Goal: Information Seeking & Learning: Learn about a topic

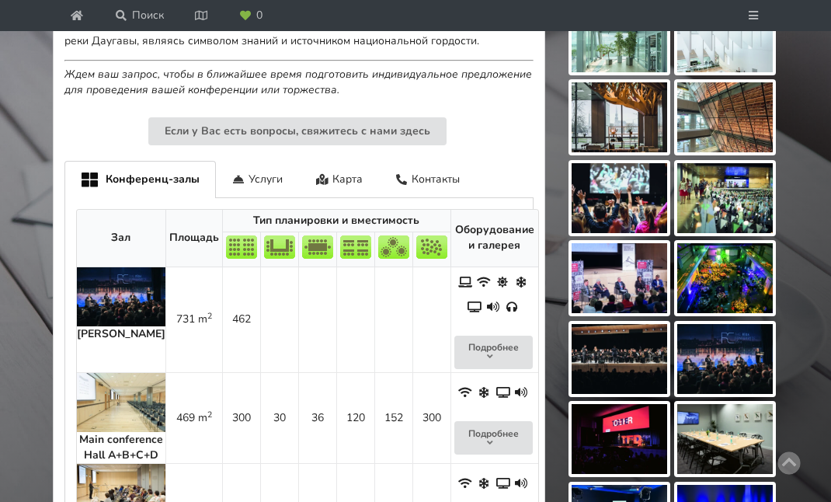
scroll to position [758, 0]
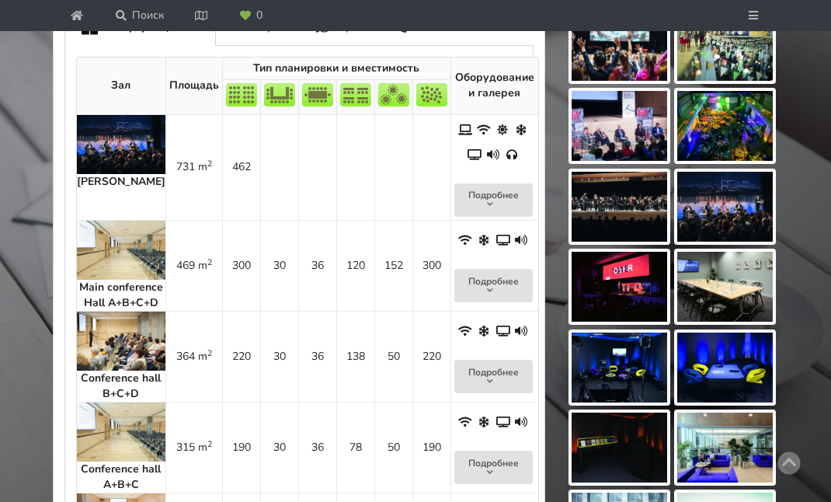
click at [109, 279] on img at bounding box center [121, 249] width 89 height 59
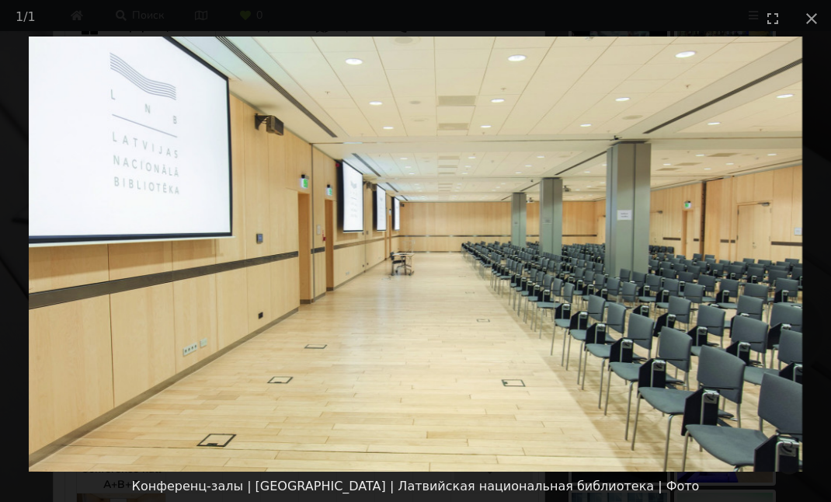
click at [293, 200] on img at bounding box center [415, 253] width 773 height 435
click at [180, 243] on picture at bounding box center [415, 253] width 831 height 435
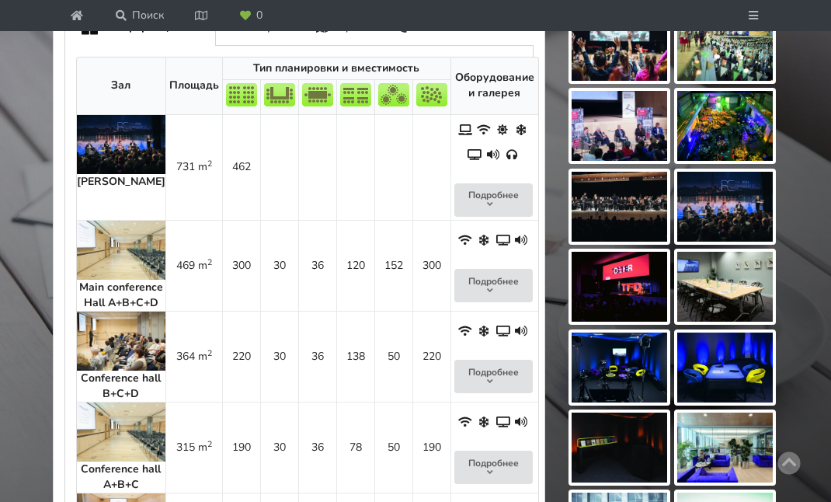
click at [117, 174] on img at bounding box center [121, 144] width 89 height 59
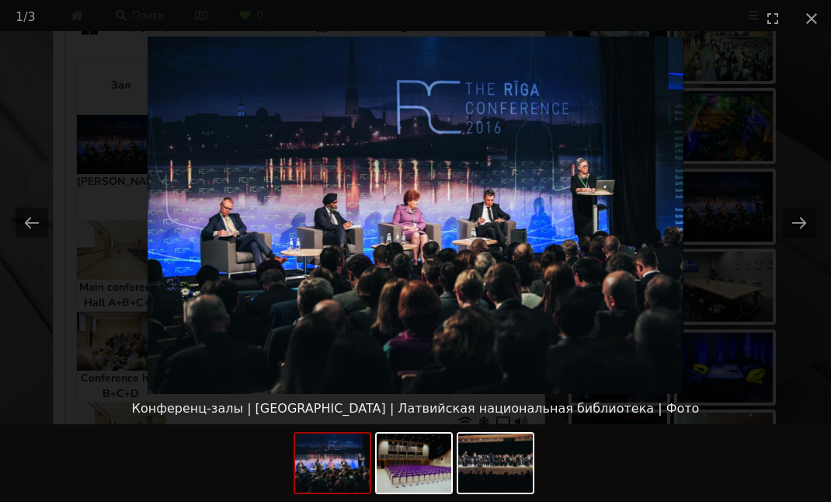
click at [117, 208] on picture at bounding box center [415, 214] width 831 height 357
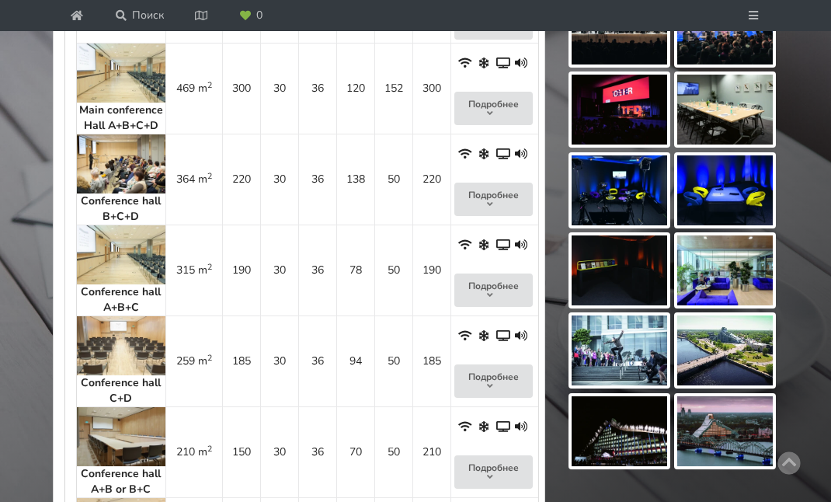
scroll to position [1054, 0]
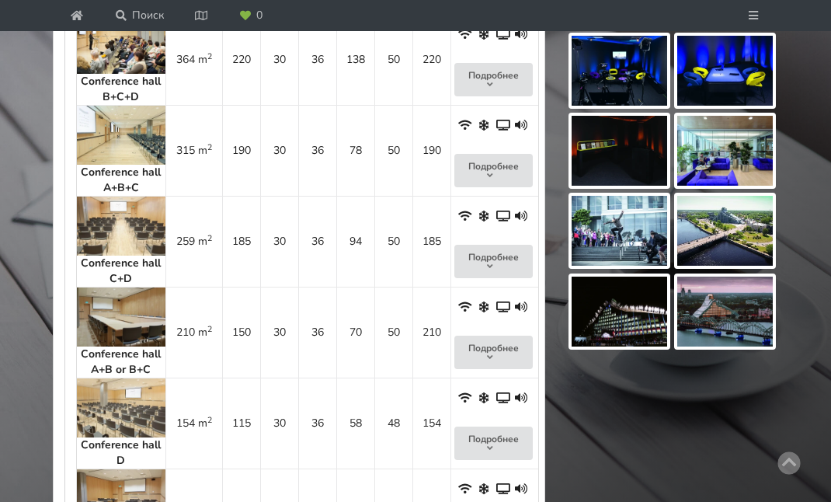
click at [117, 165] on img at bounding box center [121, 135] width 89 height 59
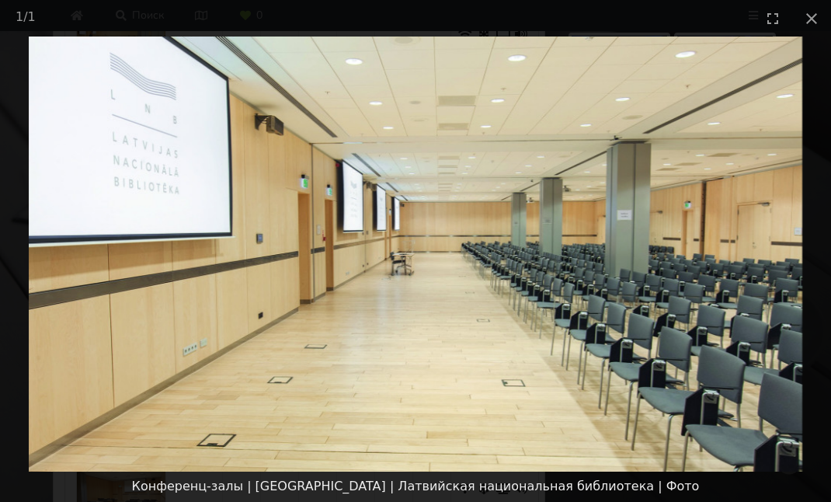
click at [117, 208] on picture at bounding box center [415, 253] width 831 height 435
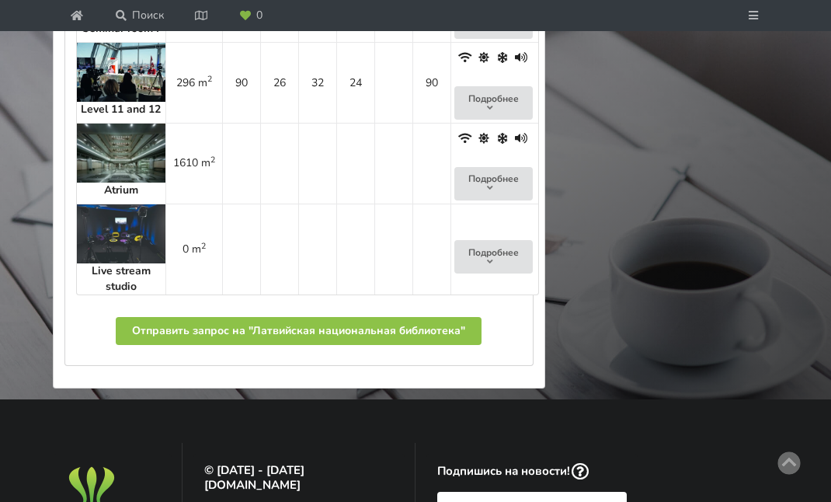
scroll to position [1901, 0]
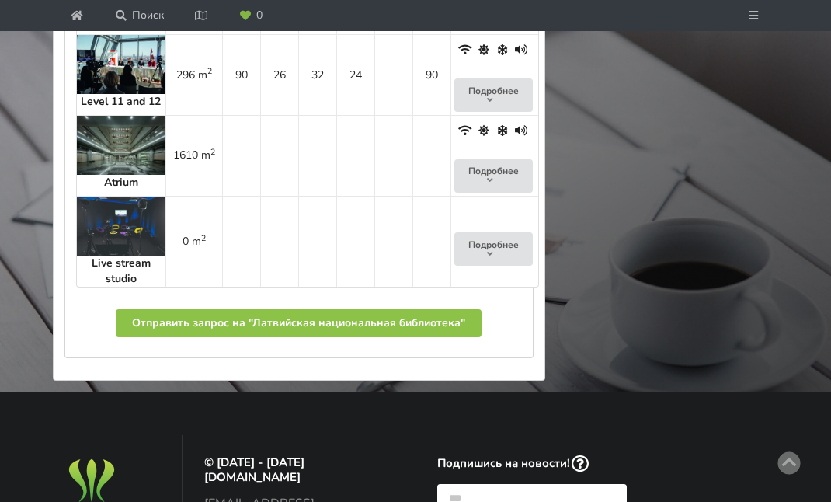
click at [106, 175] on img at bounding box center [121, 145] width 89 height 59
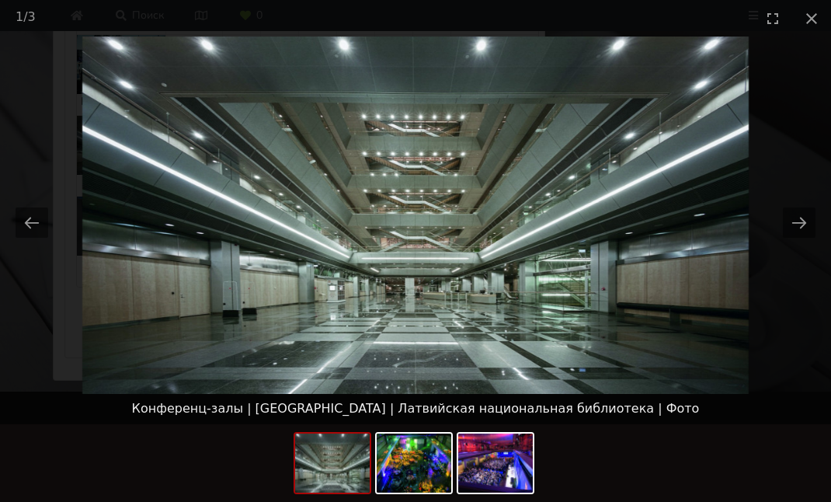
click at [106, 292] on picture at bounding box center [415, 214] width 831 height 357
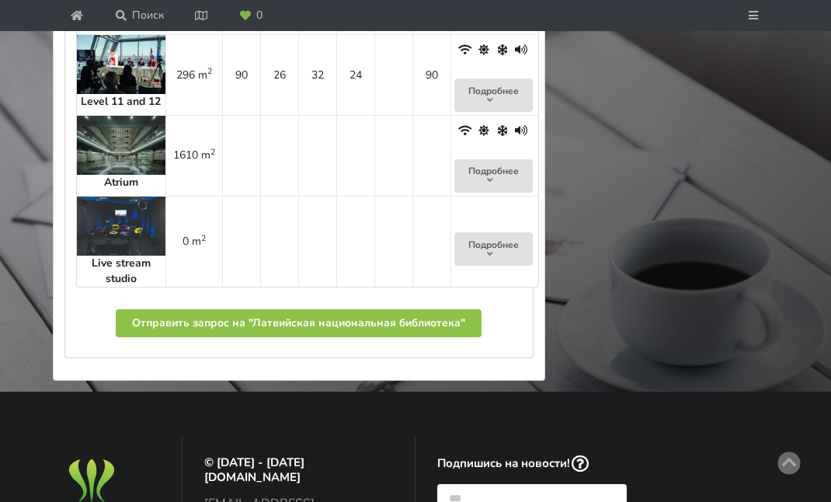
click at [106, 94] on img at bounding box center [121, 64] width 89 height 59
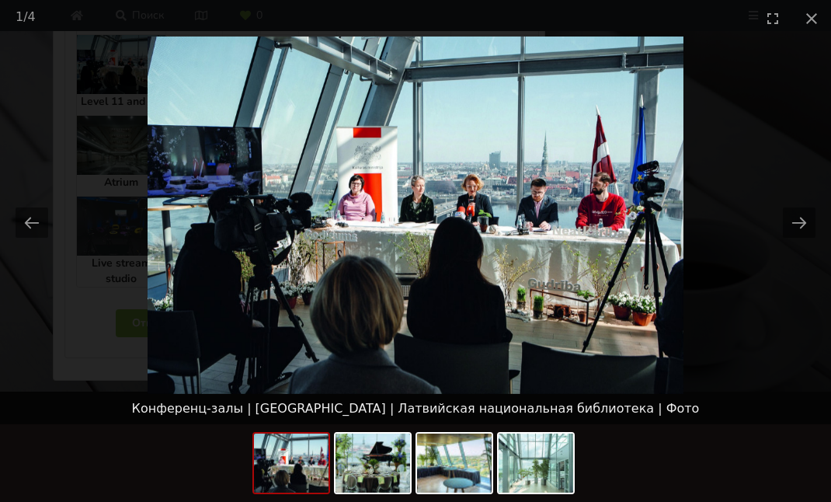
click at [106, 193] on picture at bounding box center [415, 214] width 831 height 357
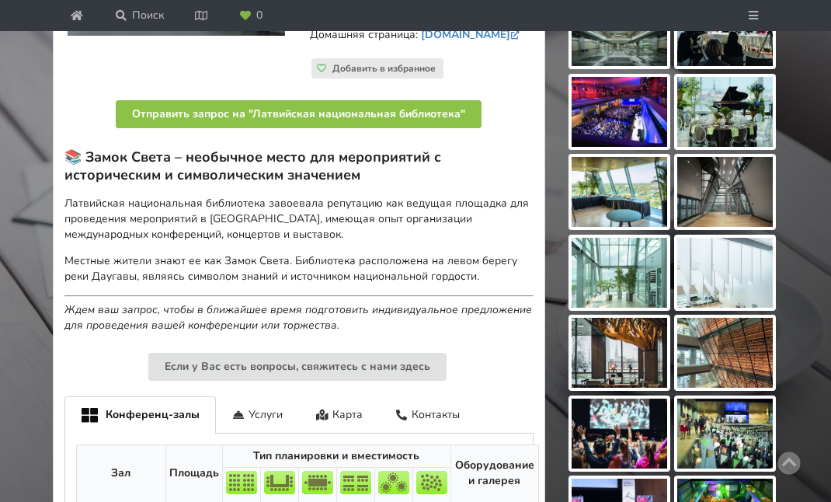
scroll to position [334, 0]
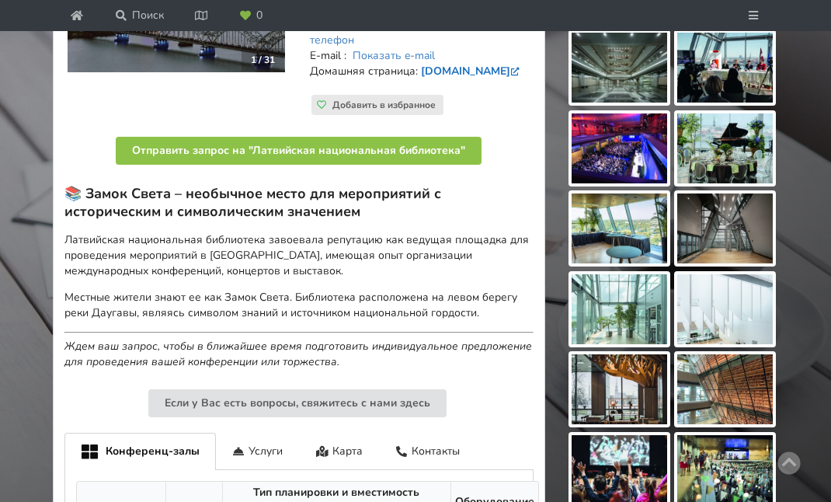
click at [436, 78] on link "[DOMAIN_NAME]" at bounding box center [472, 71] width 102 height 15
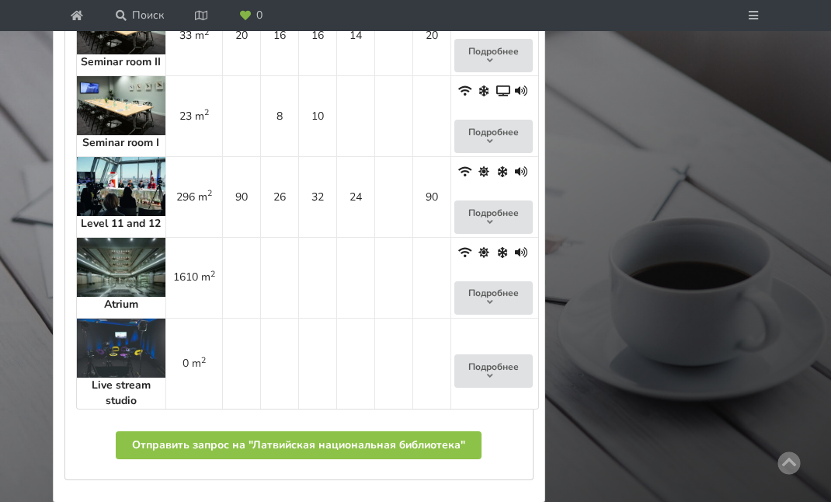
scroll to position [1880, 0]
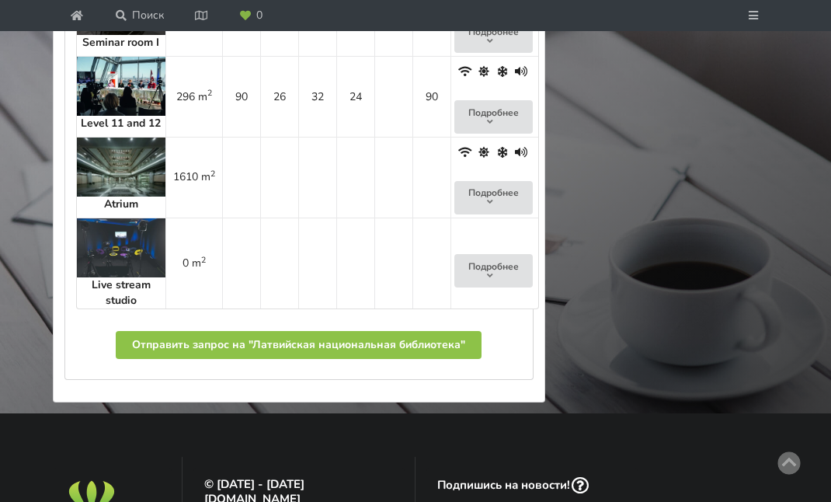
click at [103, 116] on img at bounding box center [121, 86] width 89 height 59
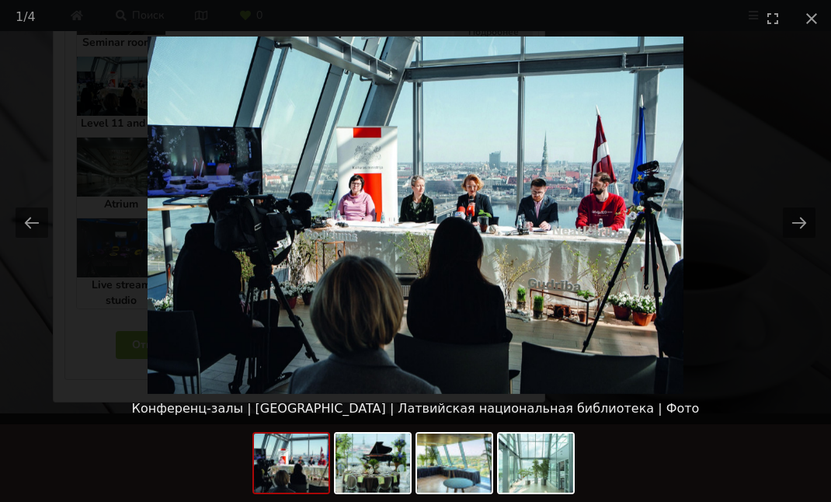
click at [103, 220] on picture at bounding box center [415, 214] width 831 height 357
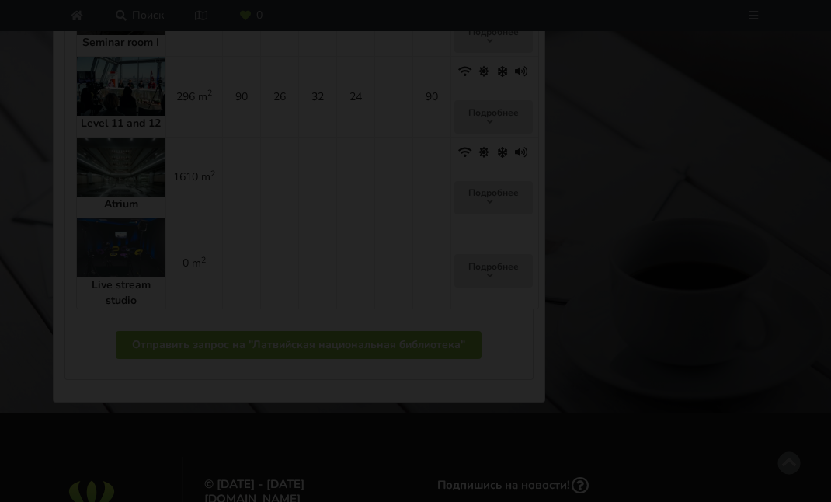
scroll to position [0, 0]
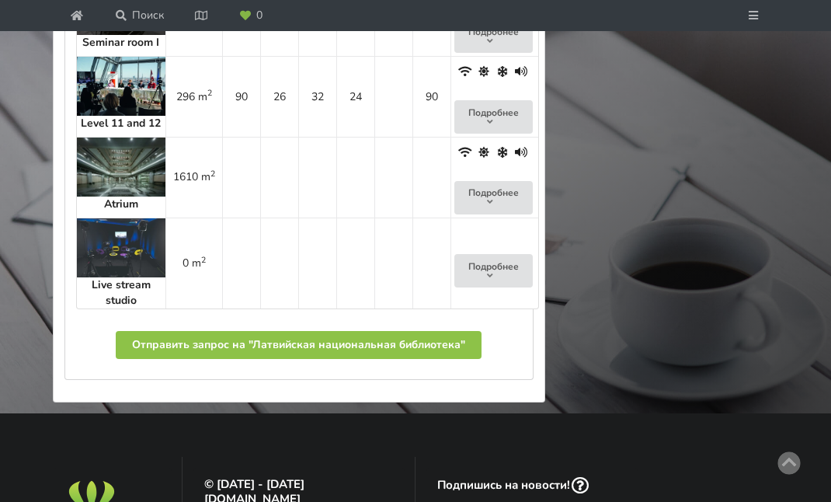
click at [103, 116] on img at bounding box center [121, 86] width 89 height 59
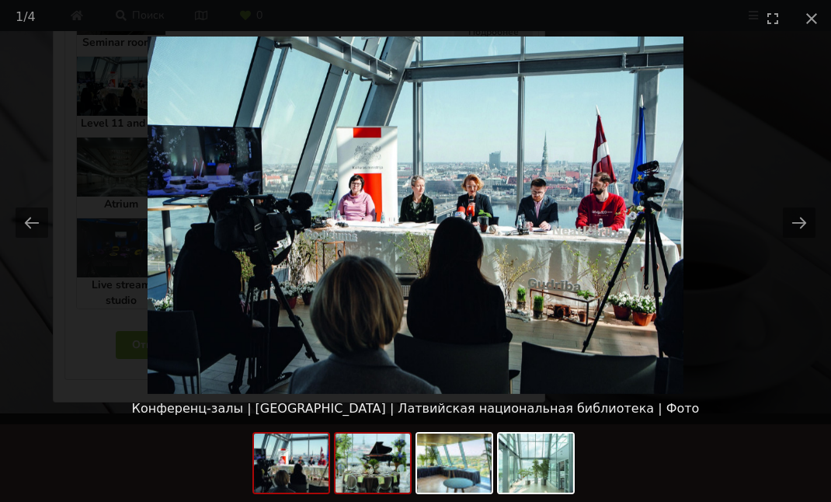
click at [373, 454] on img at bounding box center [372, 462] width 75 height 59
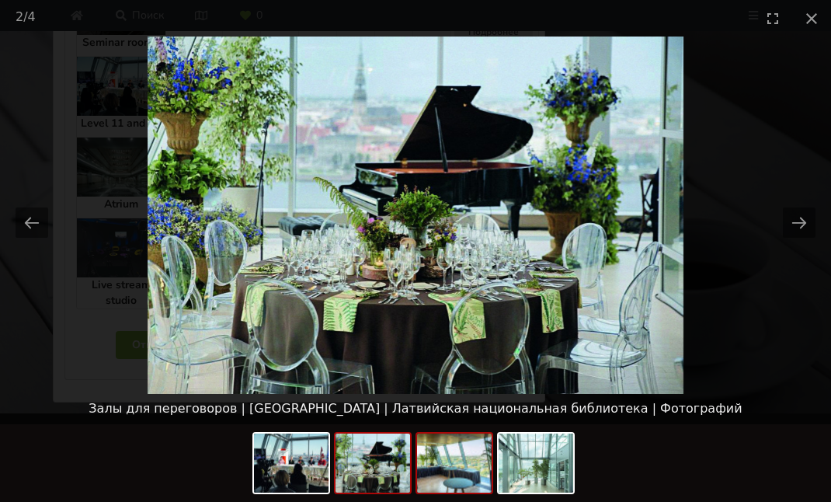
click at [446, 466] on img at bounding box center [454, 462] width 75 height 59
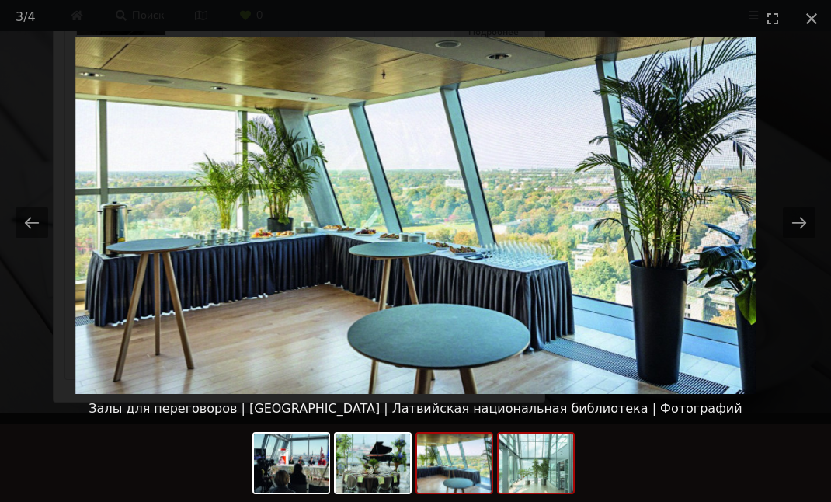
click at [515, 457] on img at bounding box center [535, 462] width 75 height 59
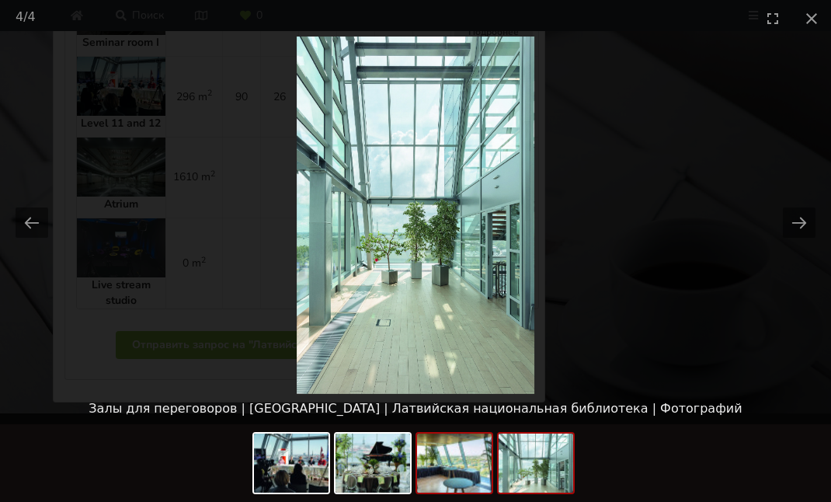
click at [454, 457] on img at bounding box center [454, 462] width 75 height 59
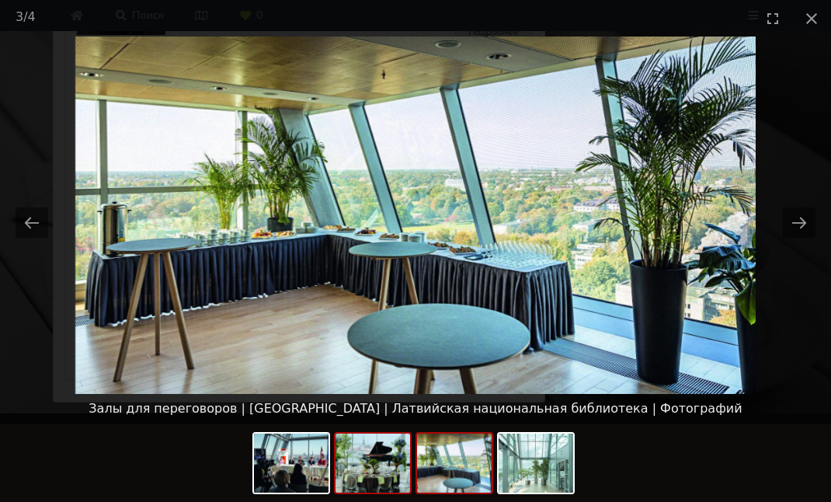
click at [356, 462] on img at bounding box center [372, 462] width 75 height 59
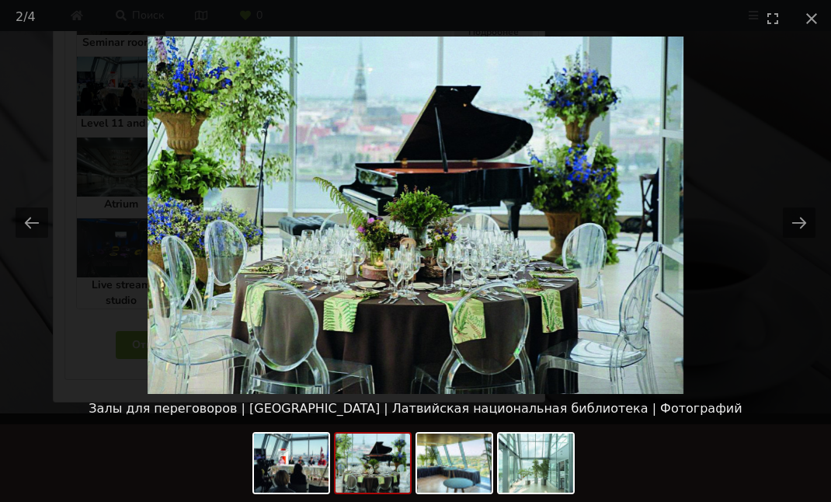
click at [649, 123] on picture at bounding box center [415, 214] width 831 height 357
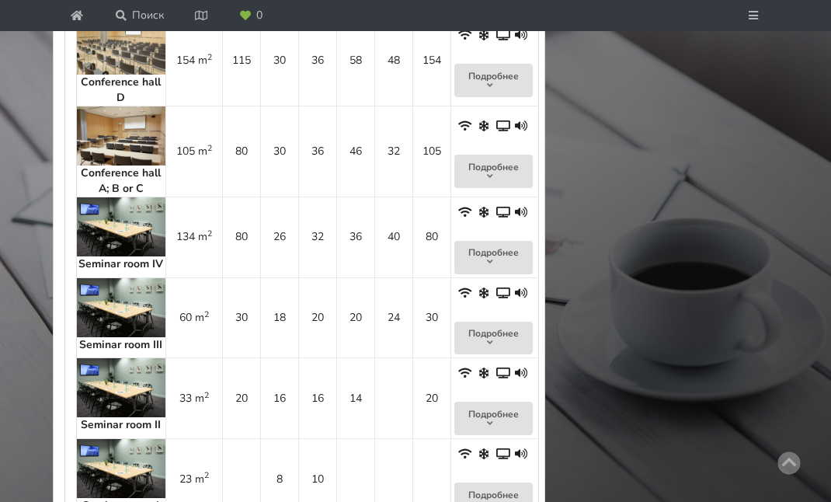
scroll to position [1498, 0]
